Goal: Task Accomplishment & Management: Manage account settings

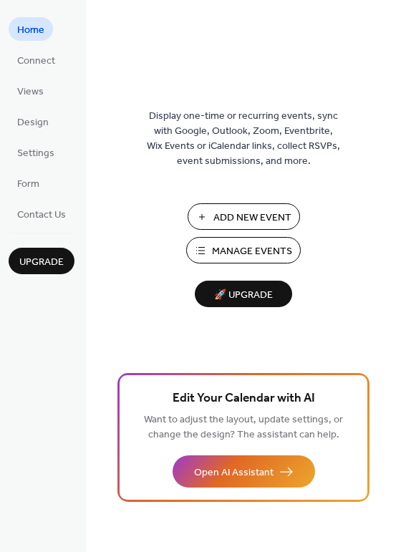
click at [256, 253] on span "Manage Events" at bounding box center [252, 251] width 80 height 15
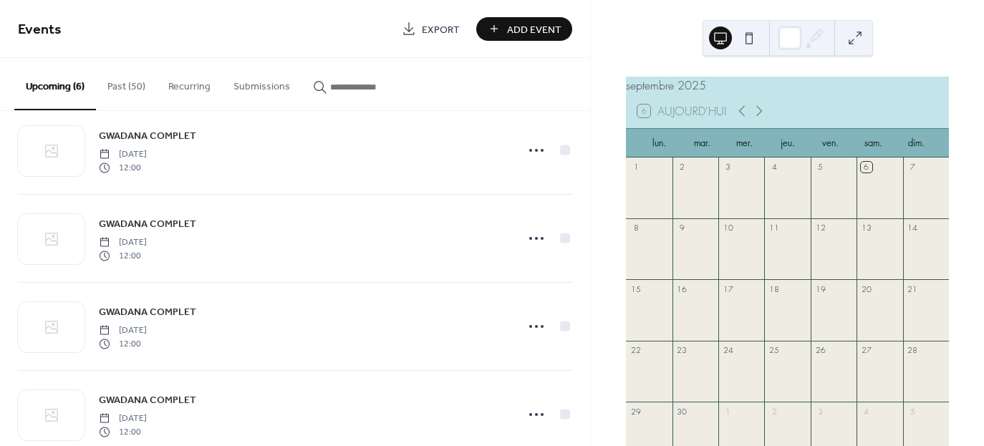
scroll to position [234, 0]
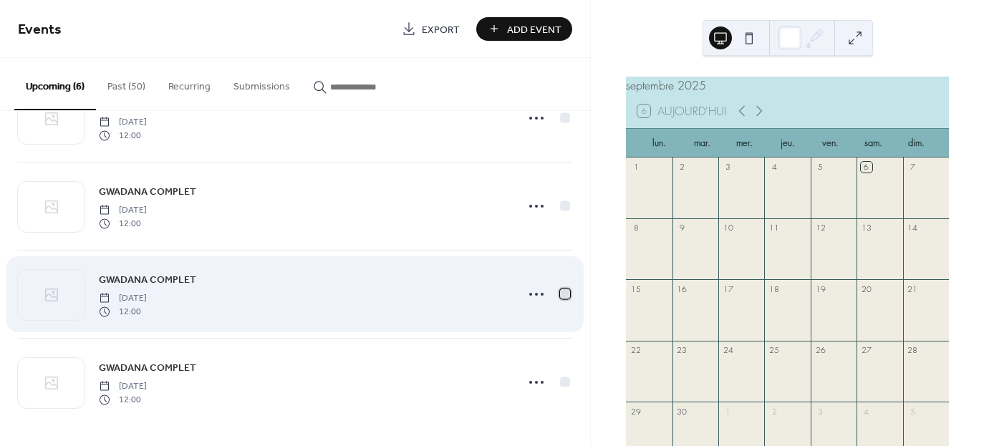
click at [560, 296] on div at bounding box center [565, 293] width 10 height 10
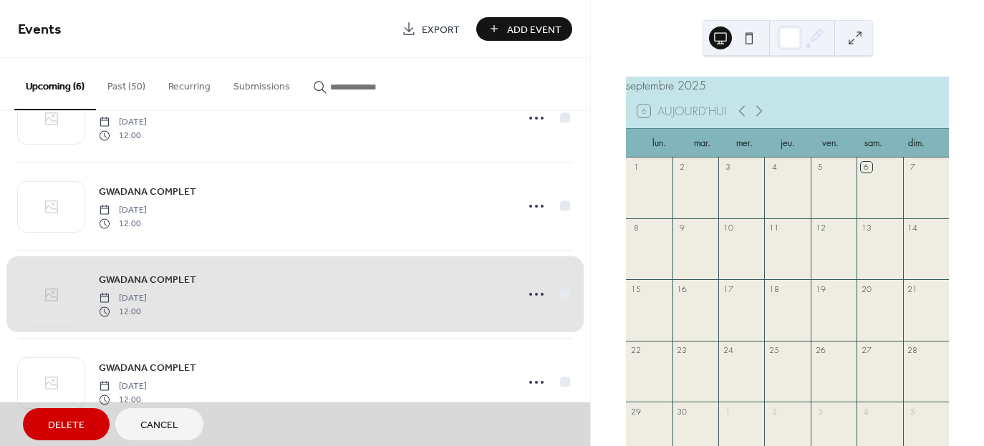
click at [75, 421] on span "Delete" at bounding box center [66, 425] width 37 height 15
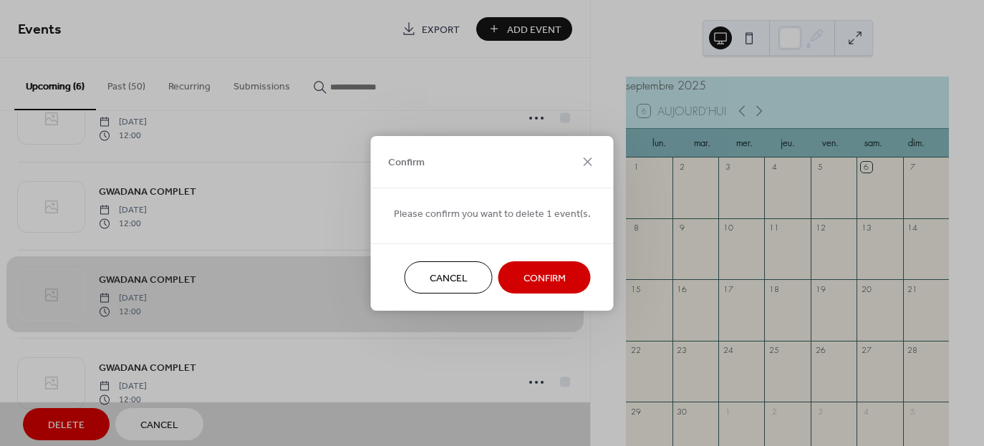
click at [547, 273] on span "Confirm" at bounding box center [544, 278] width 42 height 15
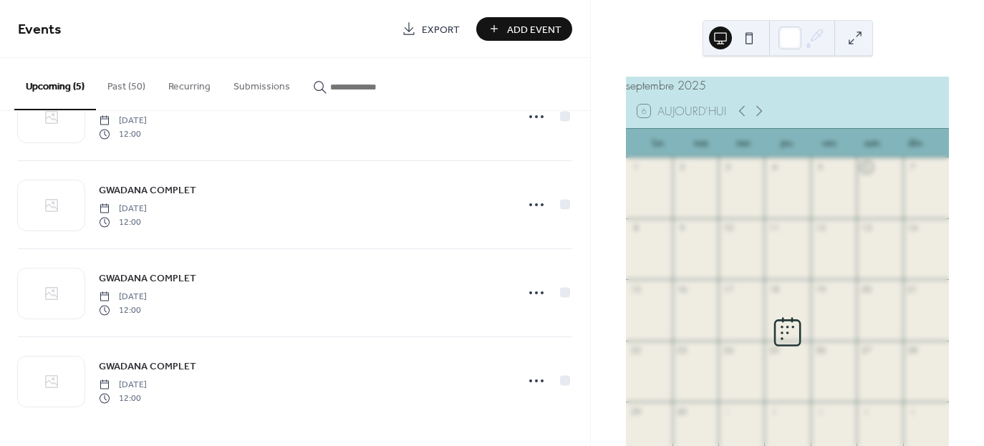
scroll to position [146, 0]
click at [760, 118] on icon at bounding box center [758, 110] width 17 height 17
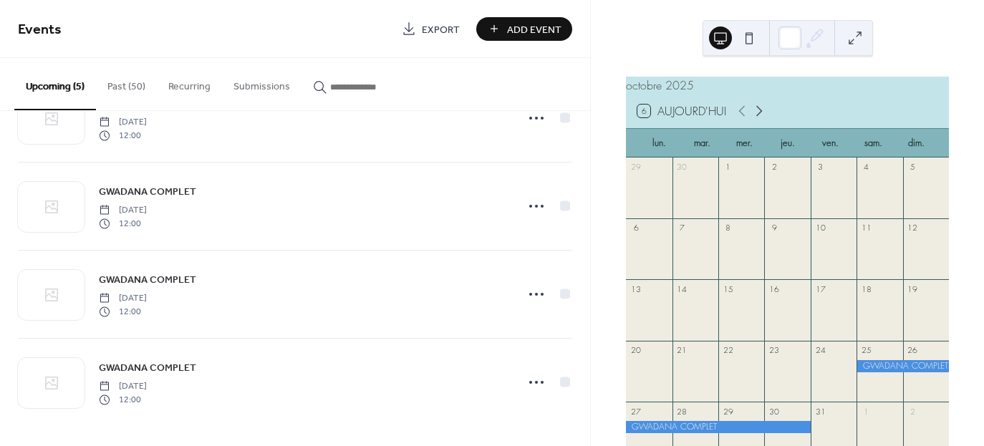
click at [760, 118] on icon at bounding box center [758, 110] width 17 height 17
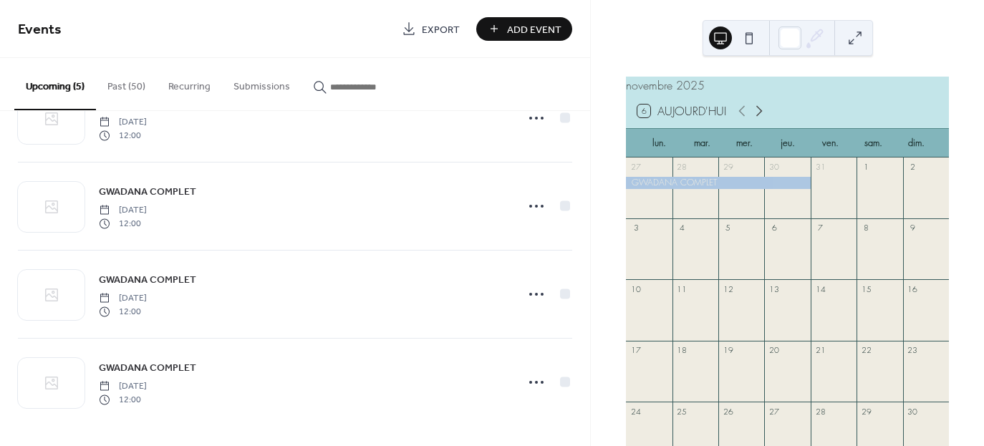
click at [760, 118] on icon at bounding box center [758, 110] width 17 height 17
click at [760, 117] on icon at bounding box center [758, 110] width 17 height 17
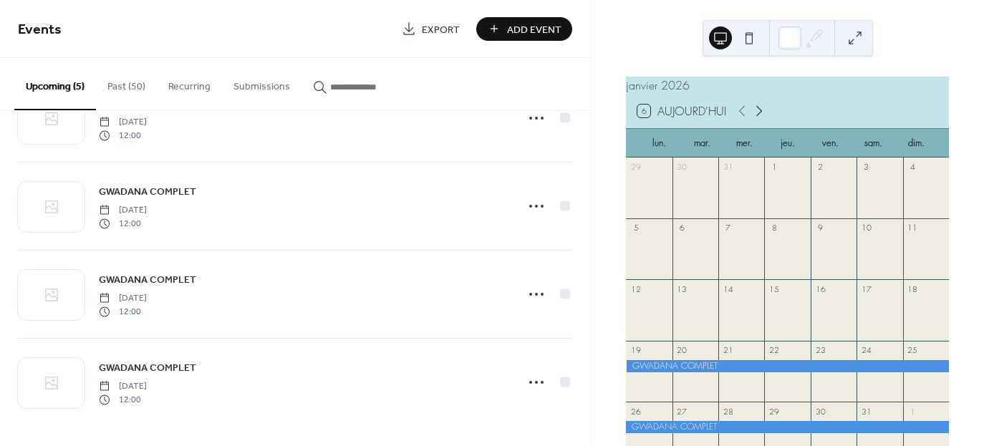
click at [760, 117] on icon at bounding box center [758, 110] width 17 height 17
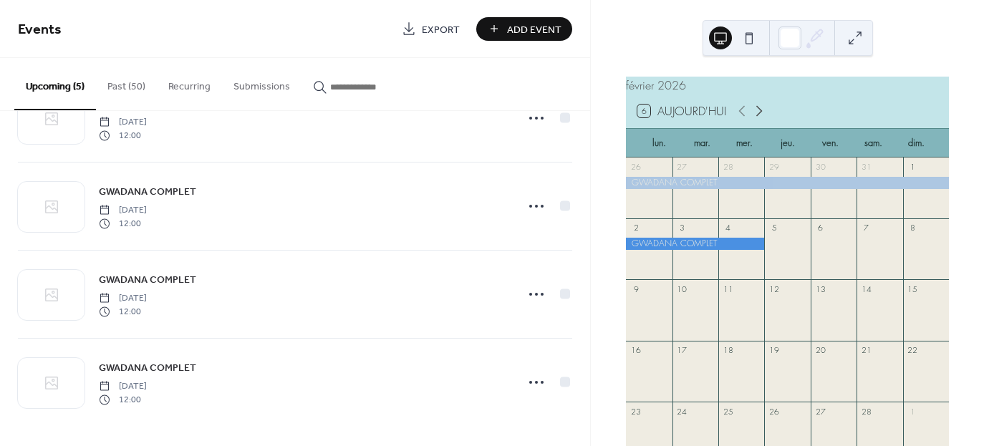
click at [760, 117] on icon at bounding box center [758, 110] width 17 height 17
